Goal: Find specific page/section: Find specific page/section

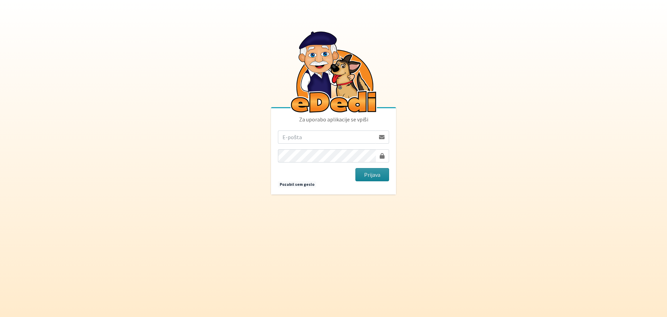
type input "[EMAIL_ADDRESS][PERSON_NAME][DOMAIN_NAME]"
click at [373, 176] on button "Prijava" at bounding box center [373, 174] width 34 height 13
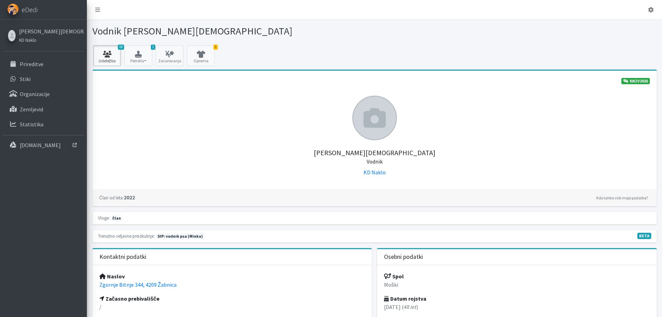
click at [109, 58] on link "18 Udeležba" at bounding box center [107, 55] width 28 height 21
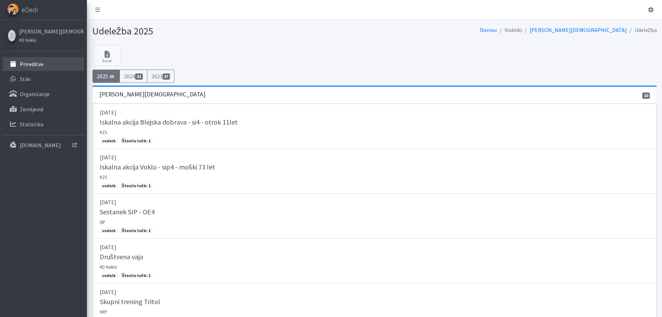
click at [33, 64] on p "Prireditve" at bounding box center [32, 63] width 24 height 7
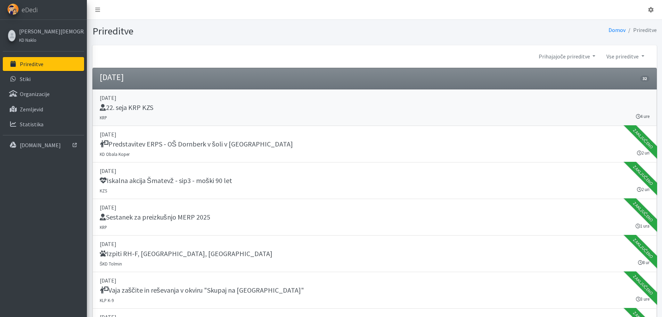
click at [137, 110] on h5 "22. seja KRP KZS" at bounding box center [127, 107] width 54 height 8
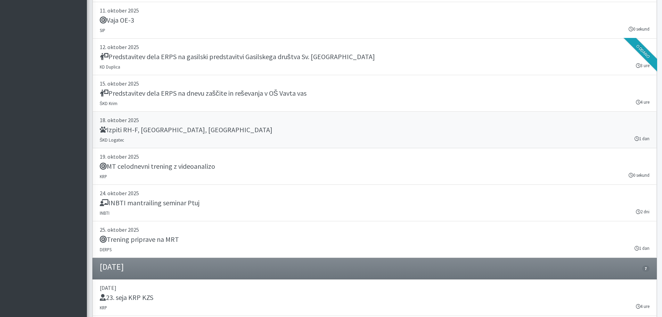
scroll to position [1843, 0]
